Goal: Navigation & Orientation: Find specific page/section

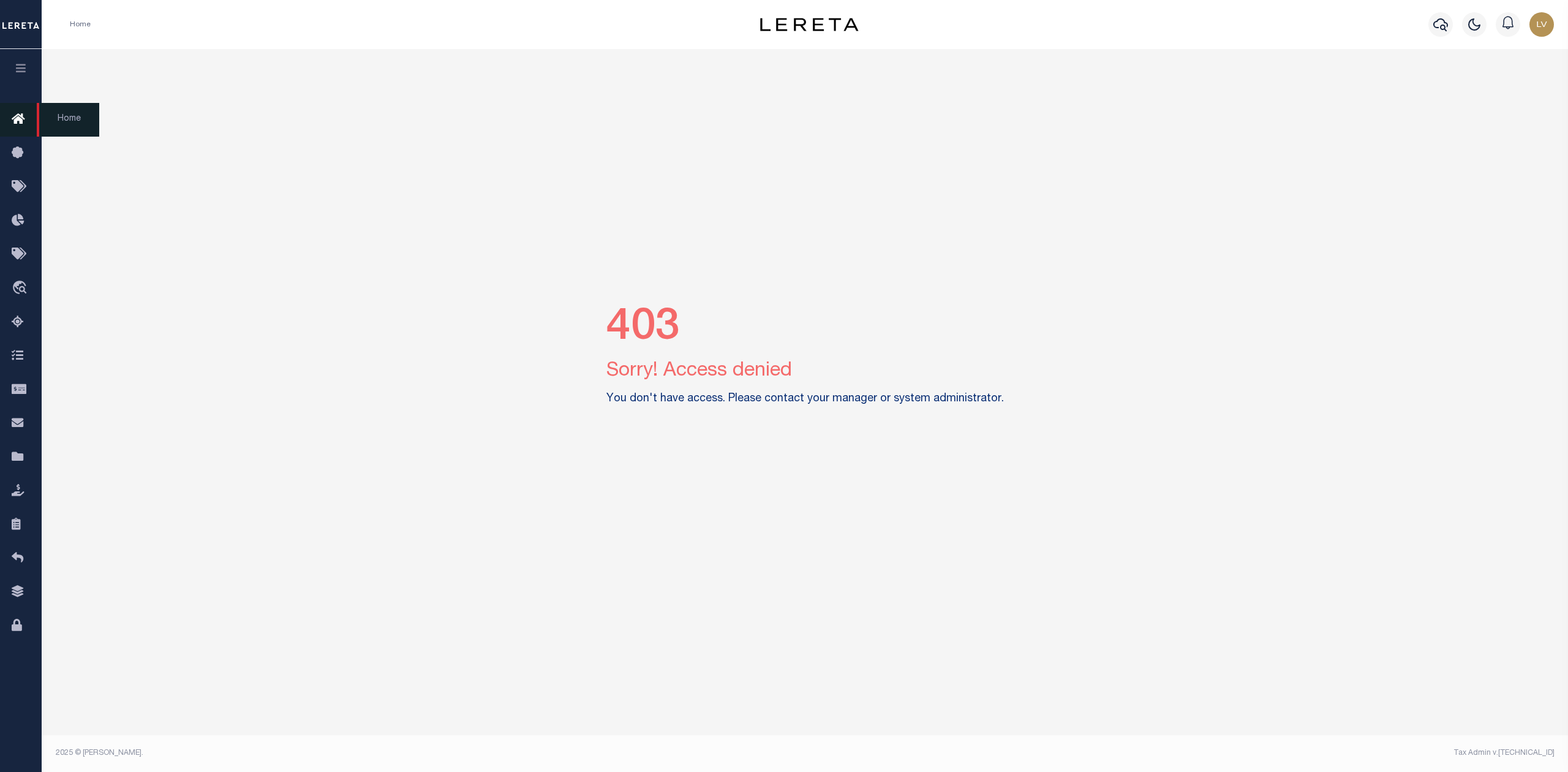
click at [18, 117] on icon at bounding box center [21, 119] width 20 height 16
click at [1534, 28] on img "button" at bounding box center [1541, 24] width 24 height 24
click at [1497, 87] on span "Sign out" at bounding box center [1493, 87] width 35 height 9
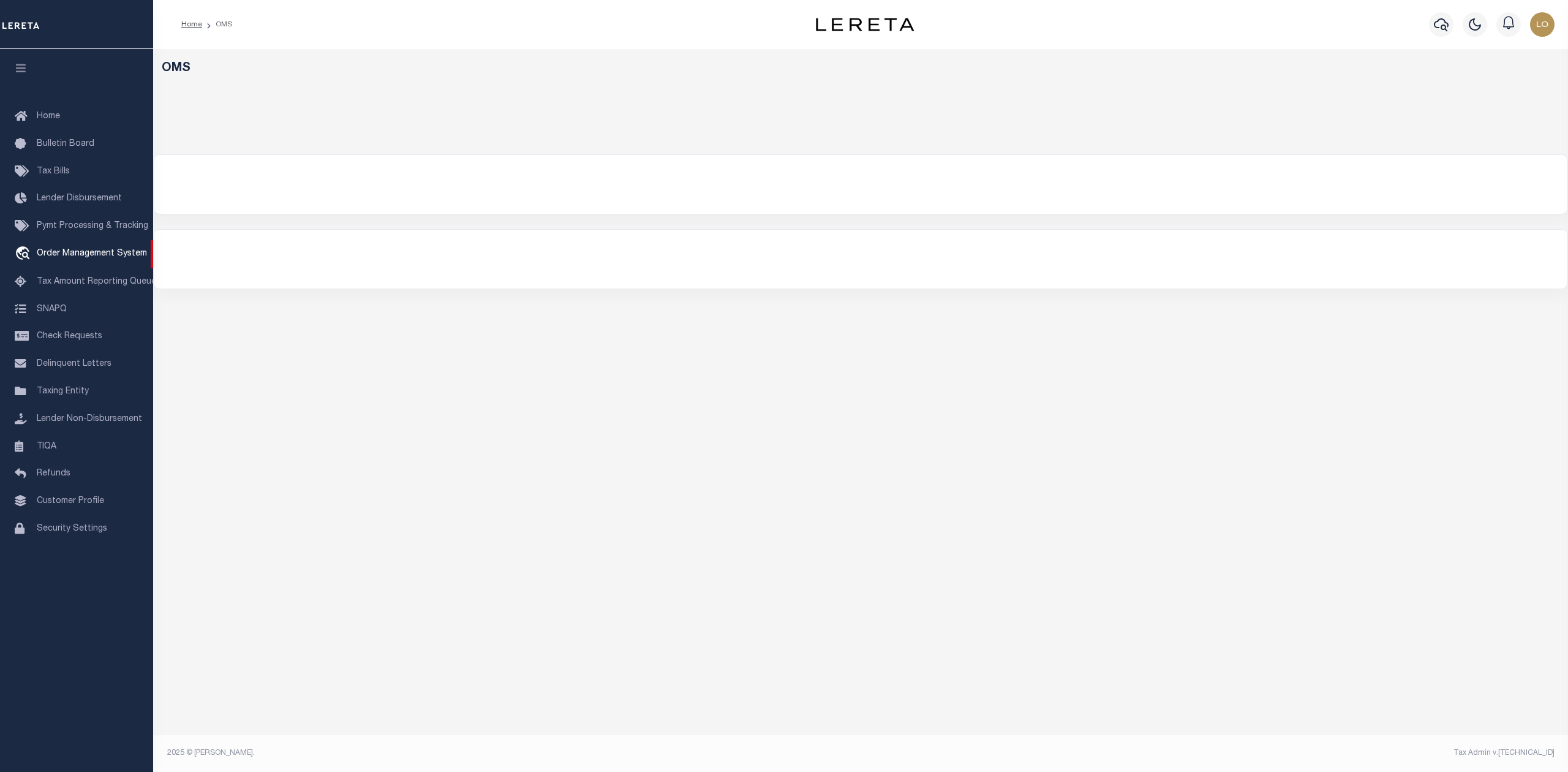
select select "200"
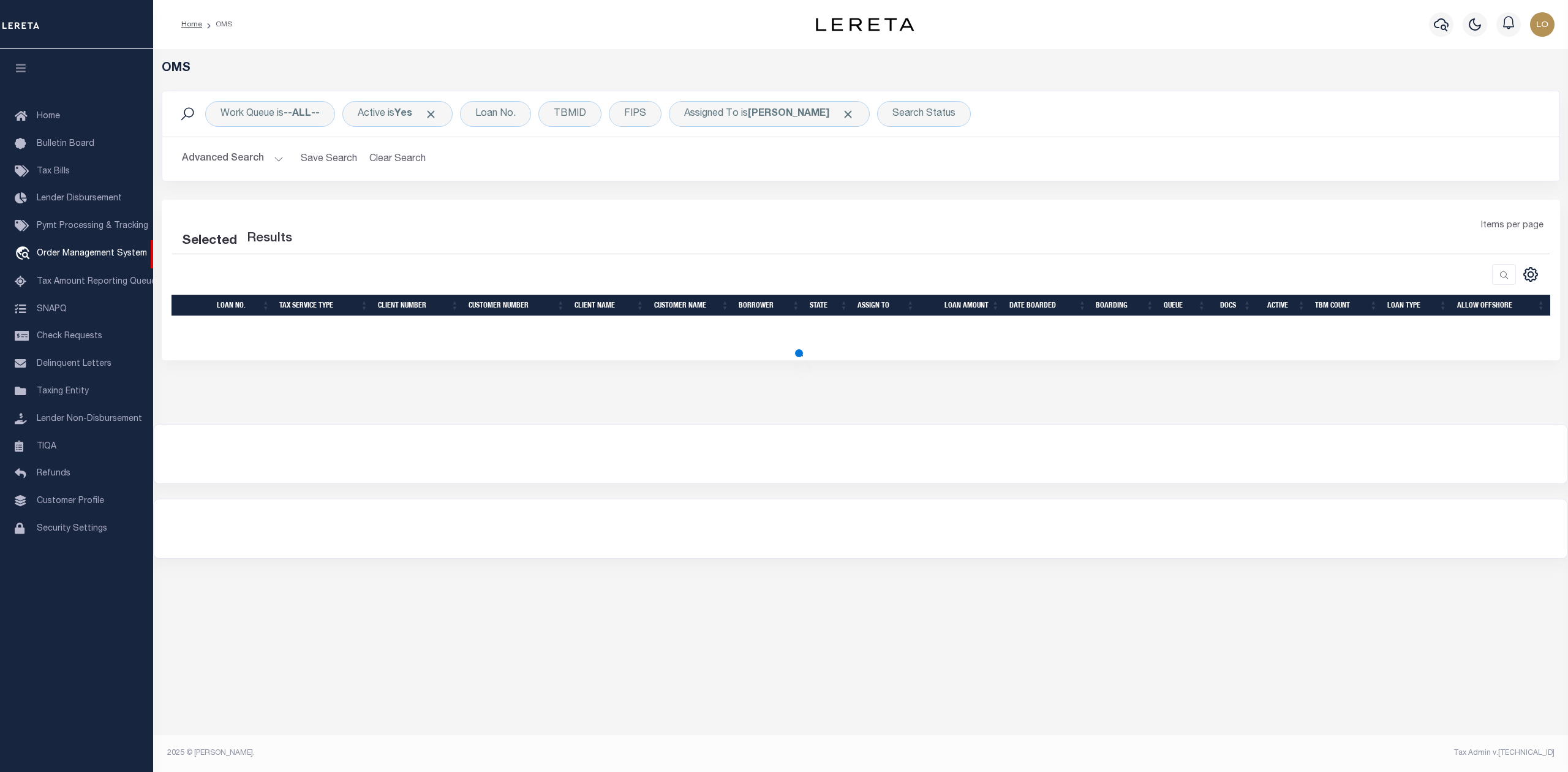
select select "200"
